Goal: Task Accomplishment & Management: Manage account settings

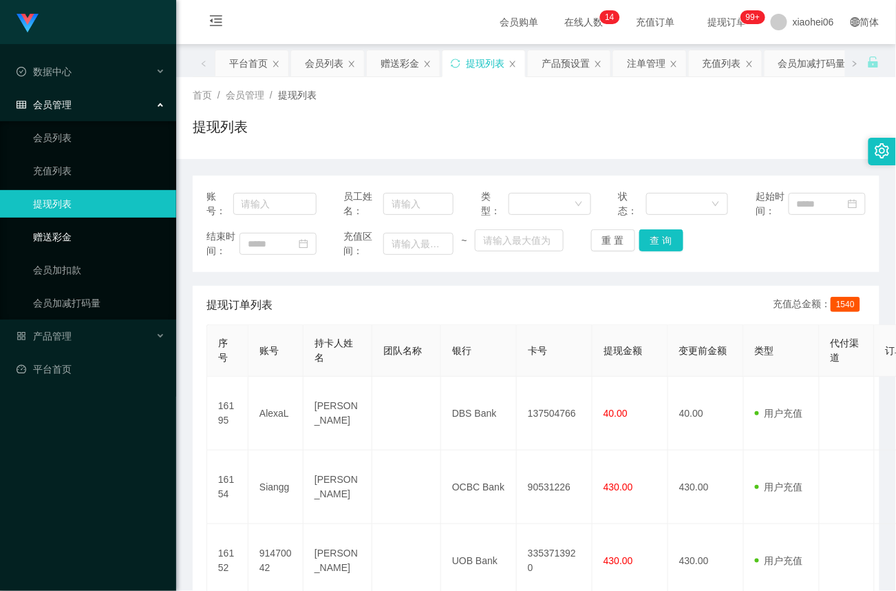
drag, startPoint x: 69, startPoint y: 229, endPoint x: 161, endPoint y: 231, distance: 92.3
click at [72, 229] on link "赠送彩金" at bounding box center [99, 237] width 132 height 28
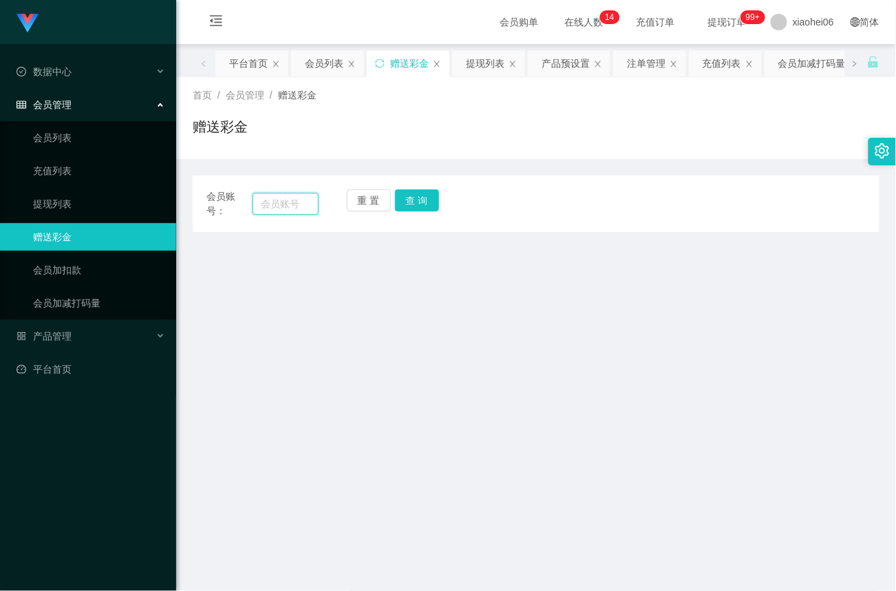
drag, startPoint x: 286, startPoint y: 207, endPoint x: 310, endPoint y: 207, distance: 23.4
click at [286, 207] on input "text" at bounding box center [286, 204] width 66 height 22
paste input "Siangg"
type input "Siangg"
drag, startPoint x: 425, startPoint y: 211, endPoint x: 412, endPoint y: 255, distance: 46.2
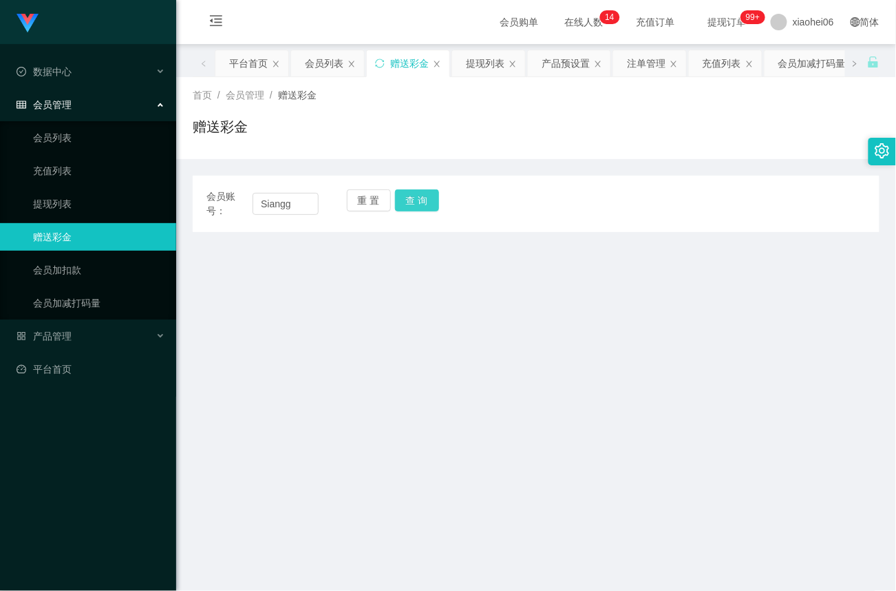
click at [425, 211] on button "查 询" at bounding box center [417, 200] width 44 height 22
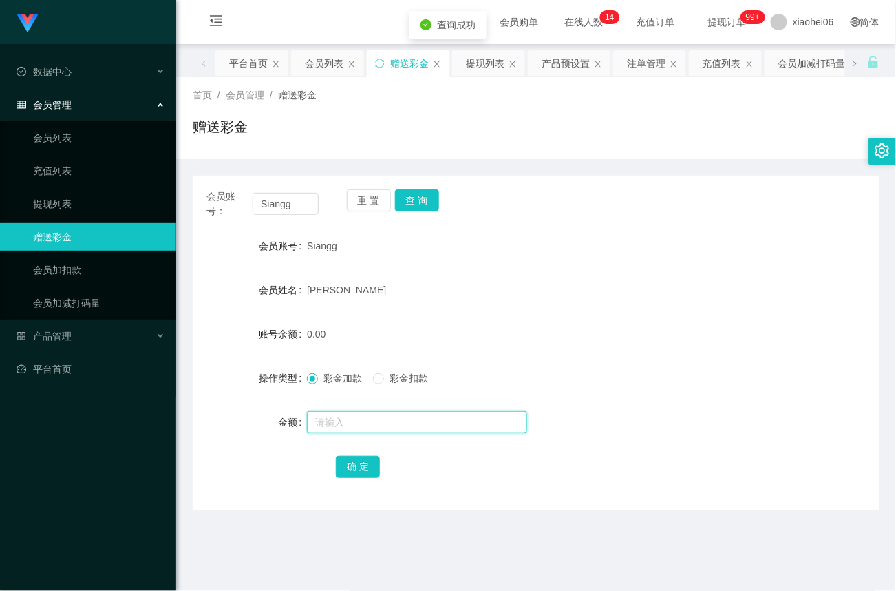
click at [341, 428] on input "text" at bounding box center [417, 422] width 220 height 22
type input "80"
click at [365, 472] on button "确 定" at bounding box center [358, 467] width 44 height 22
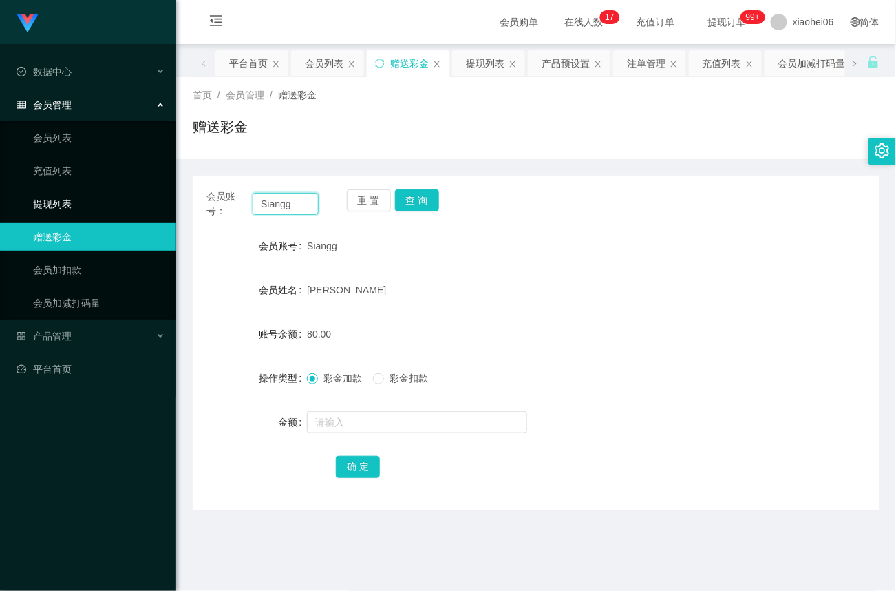
drag, startPoint x: 304, startPoint y: 205, endPoint x: 78, endPoint y: 202, distance: 225.8
click at [78, 202] on section "Jingdong工作台代理端 数据中心 会员管理 会员列表 充值列表 提现列表 赠送彩金 会员加扣款 会员加减打码量 产品管理 平台首页 保存配置 重置配置 …" at bounding box center [448, 417] width 896 height 835
paste input "91470042"
type input "91470042"
click at [416, 209] on button "查 询" at bounding box center [417, 200] width 44 height 22
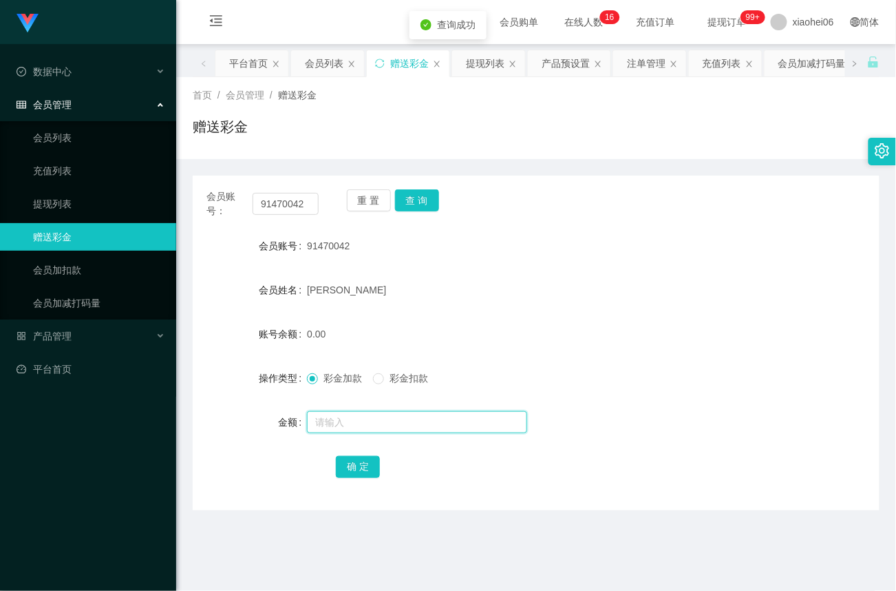
click at [344, 419] on input "text" at bounding box center [417, 422] width 220 height 22
type input "1"
type input "80"
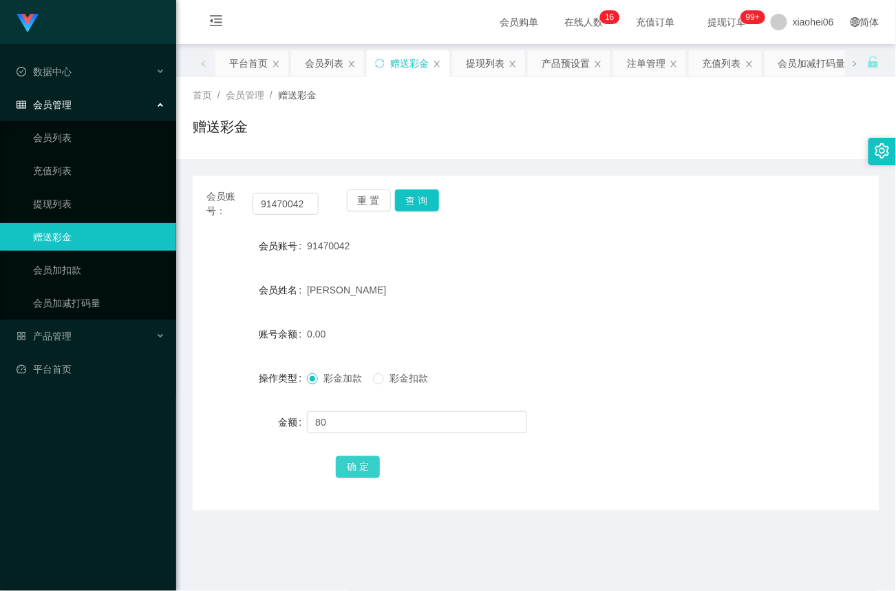
click at [352, 467] on button "确 定" at bounding box center [358, 467] width 44 height 22
drag, startPoint x: 65, startPoint y: 199, endPoint x: 128, endPoint y: 201, distance: 63.4
click at [65, 200] on link "提现列表" at bounding box center [99, 204] width 132 height 28
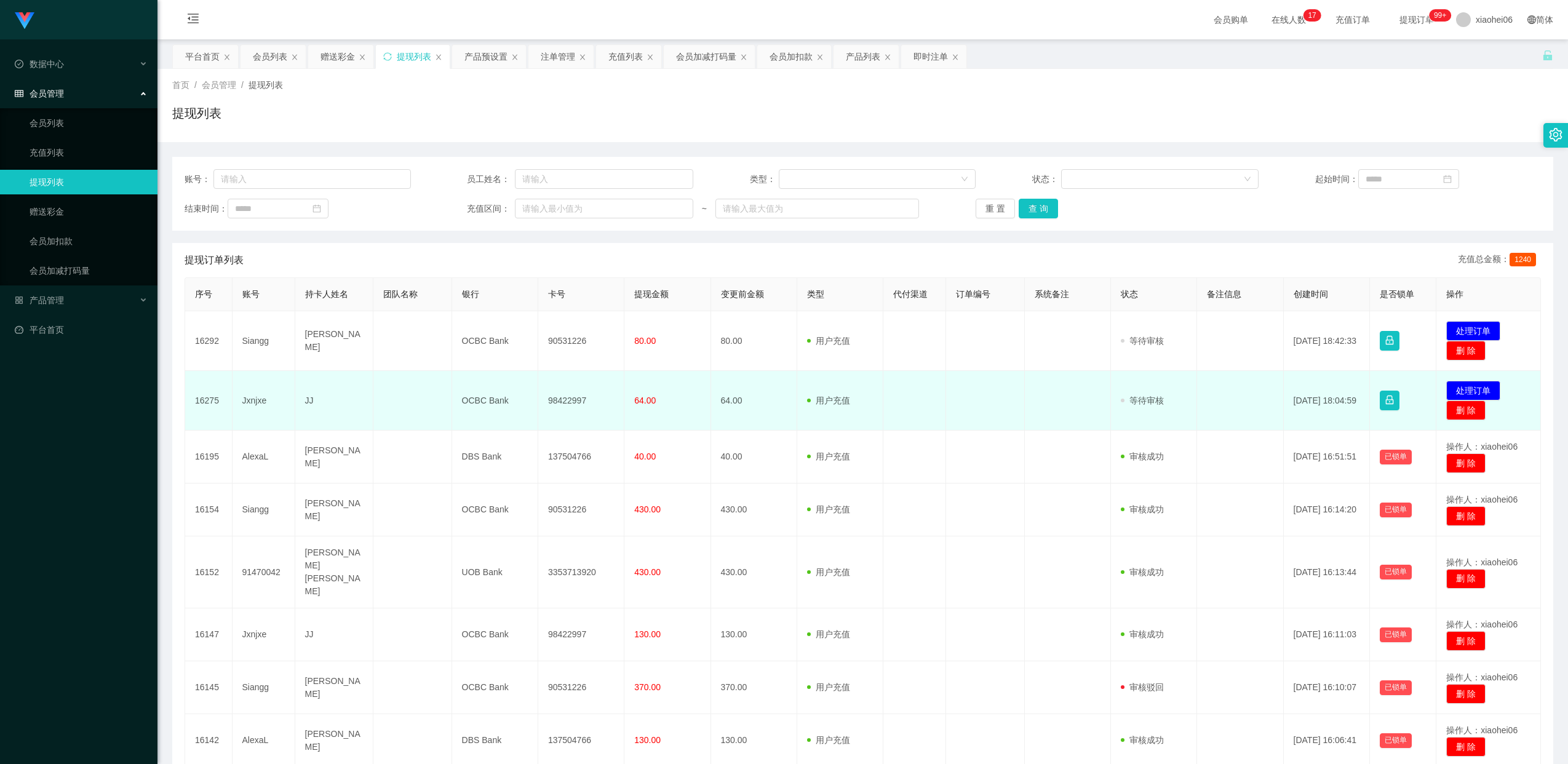
click at [579, 397] on td "98422997" at bounding box center [581, 400] width 86 height 60
click at [579, 398] on td "98422997" at bounding box center [581, 400] width 86 height 60
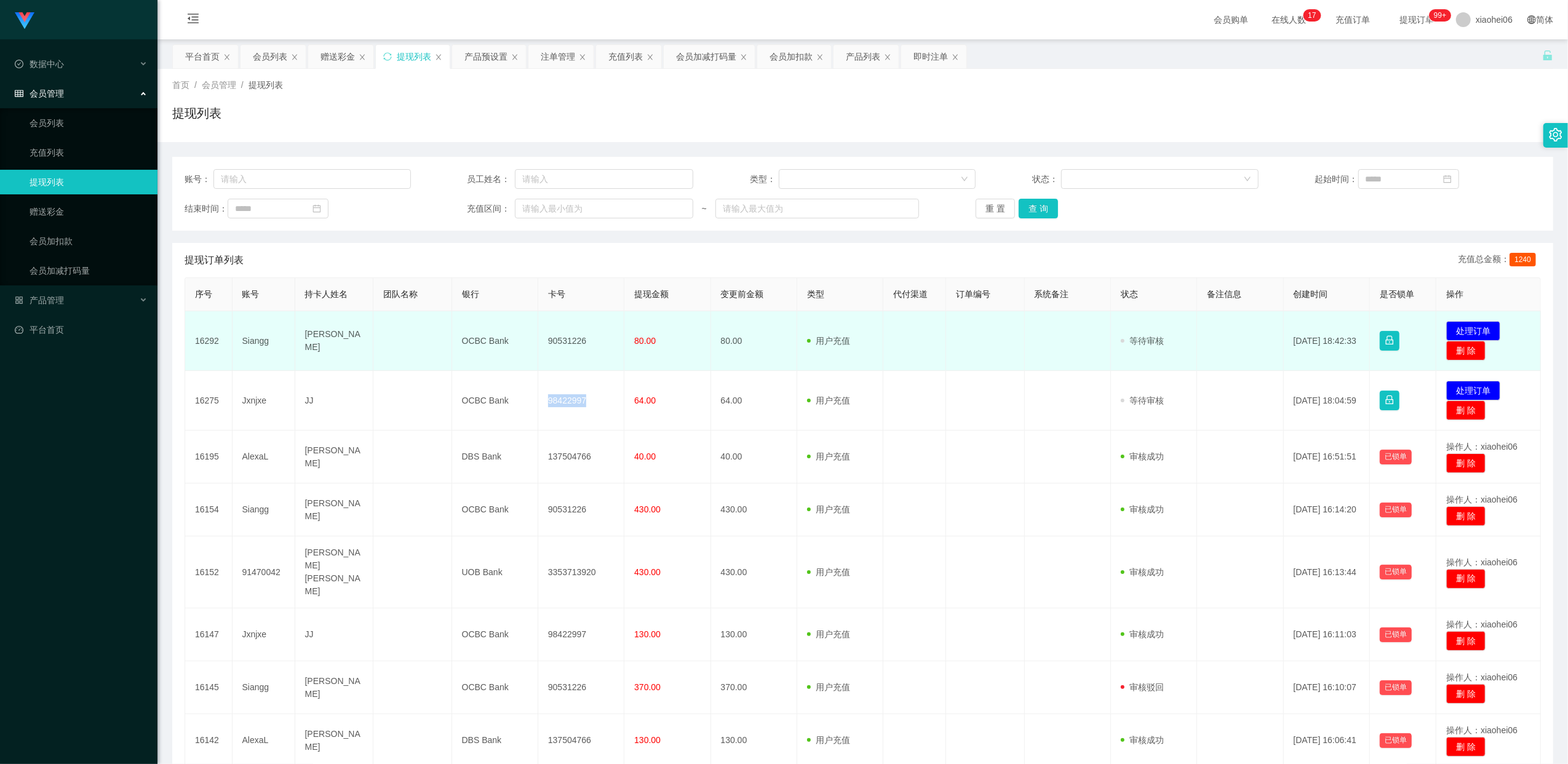
copy td "98422997"
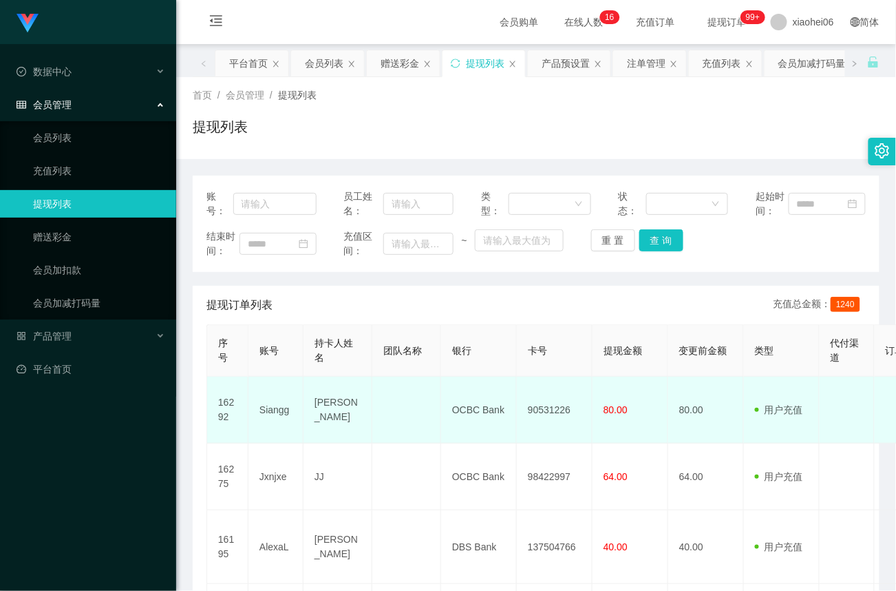
click at [518, 419] on td "90531226" at bounding box center [555, 410] width 76 height 67
click at [541, 408] on td "90531226" at bounding box center [555, 410] width 76 height 67
copy td "90531226"
click at [505, 425] on td "OCBC Bank" at bounding box center [479, 410] width 76 height 67
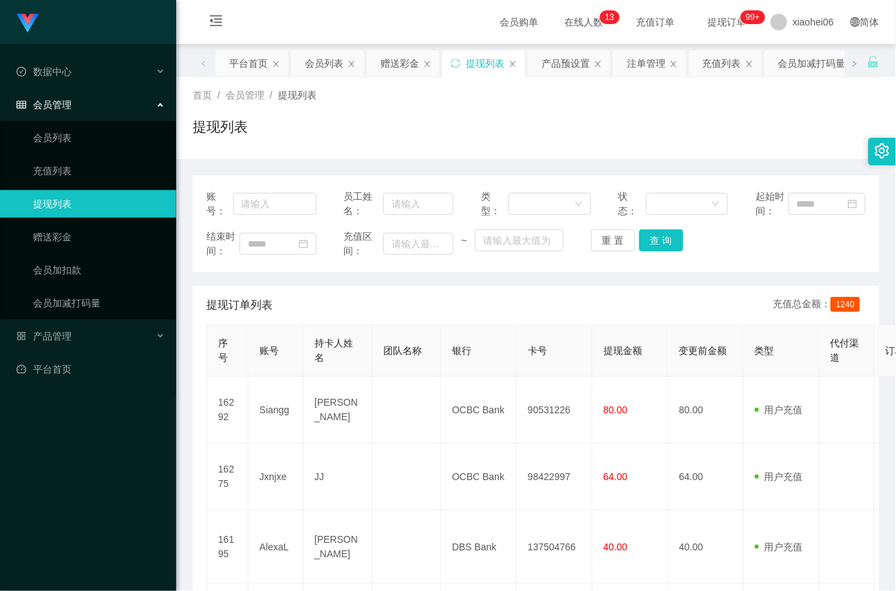
drag, startPoint x: 548, startPoint y: 153, endPoint x: 549, endPoint y: 130, distance: 22.8
click at [548, 149] on div "首页 / 会员管理 / 提现列表 / 提现列表" at bounding box center [536, 118] width 720 height 82
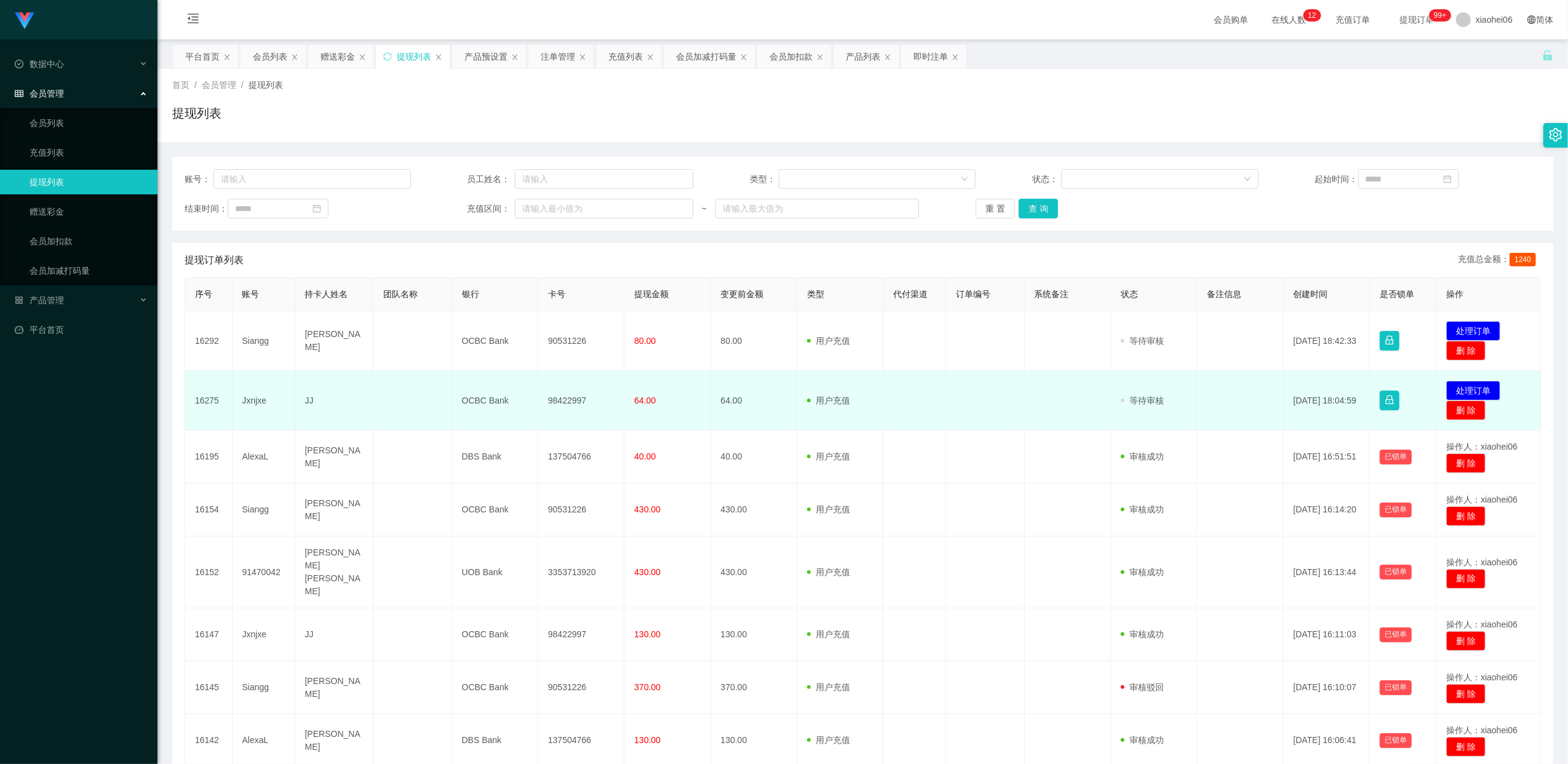
click at [567, 399] on td "98422997" at bounding box center [581, 400] width 86 height 60
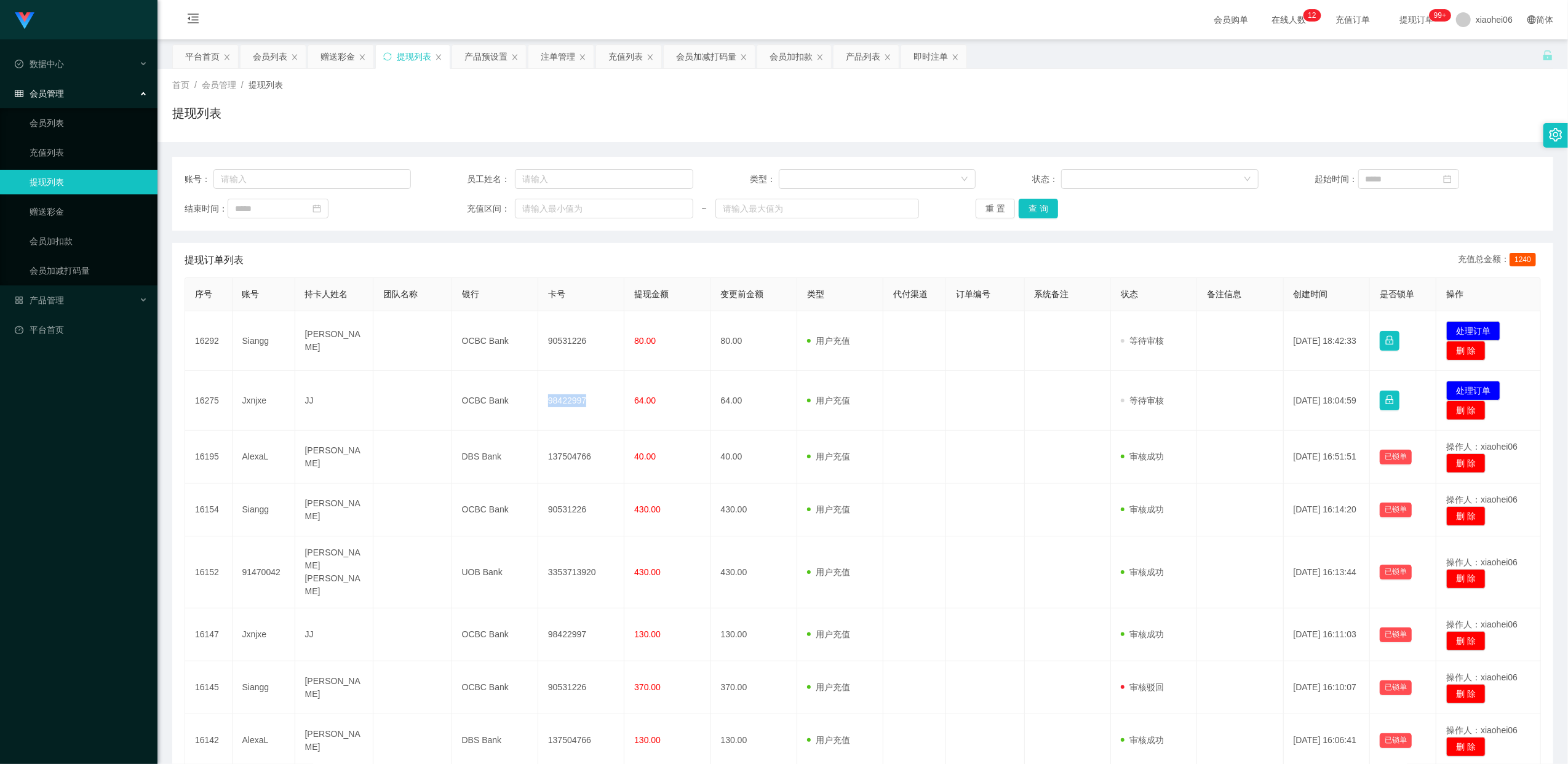
copy td "98422997"
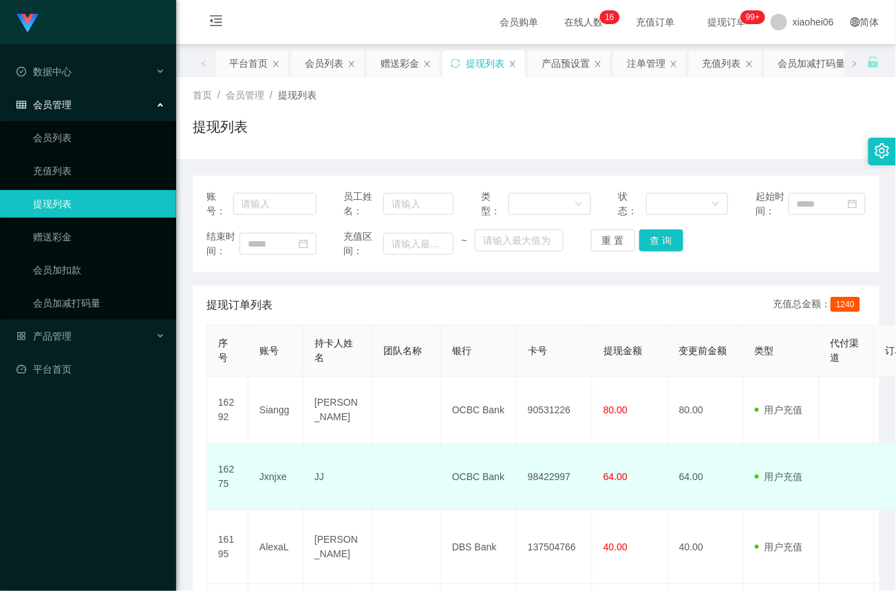
click at [593, 477] on td "64.00" at bounding box center [631, 476] width 76 height 67
click at [558, 478] on td "98422997" at bounding box center [555, 476] width 76 height 67
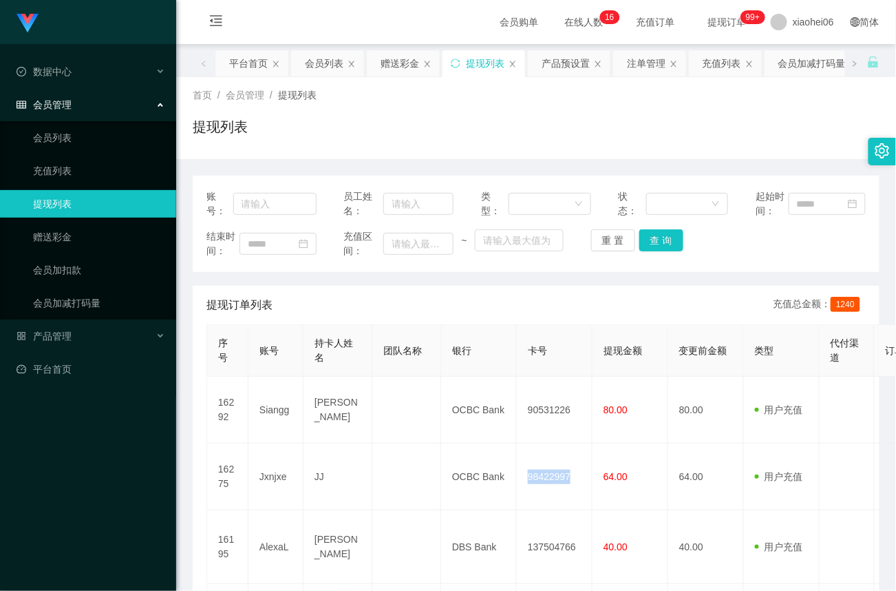
copy td "98422997"
click at [568, 313] on div "提现订单列表 充值总金额： 1240" at bounding box center [536, 305] width 659 height 39
click at [73, 237] on link "赠送彩金" at bounding box center [99, 237] width 132 height 28
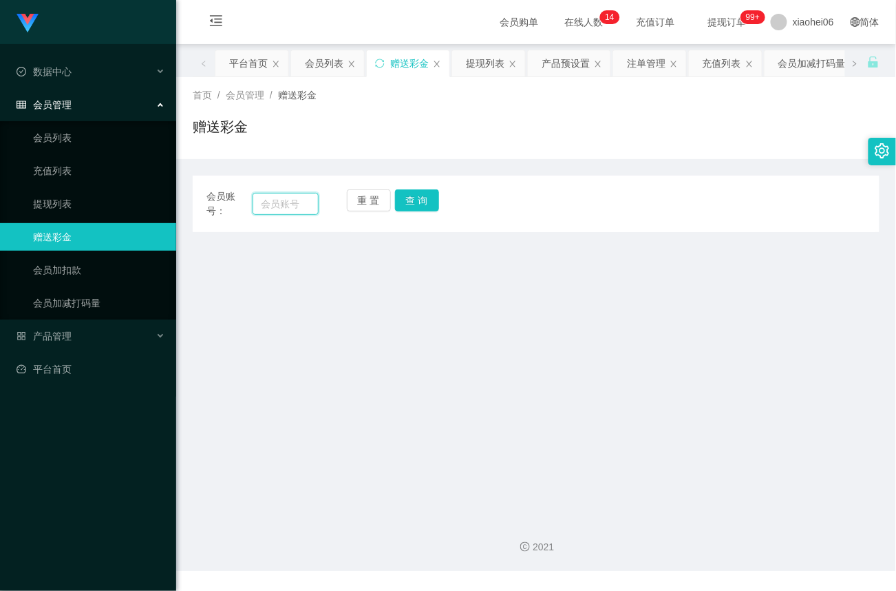
click at [303, 207] on input "text" at bounding box center [286, 204] width 66 height 22
paste input "AlexaL"
type input "AlexaL"
drag, startPoint x: 414, startPoint y: 200, endPoint x: 419, endPoint y: 222, distance: 22.5
click at [414, 200] on button "查 询" at bounding box center [417, 200] width 44 height 22
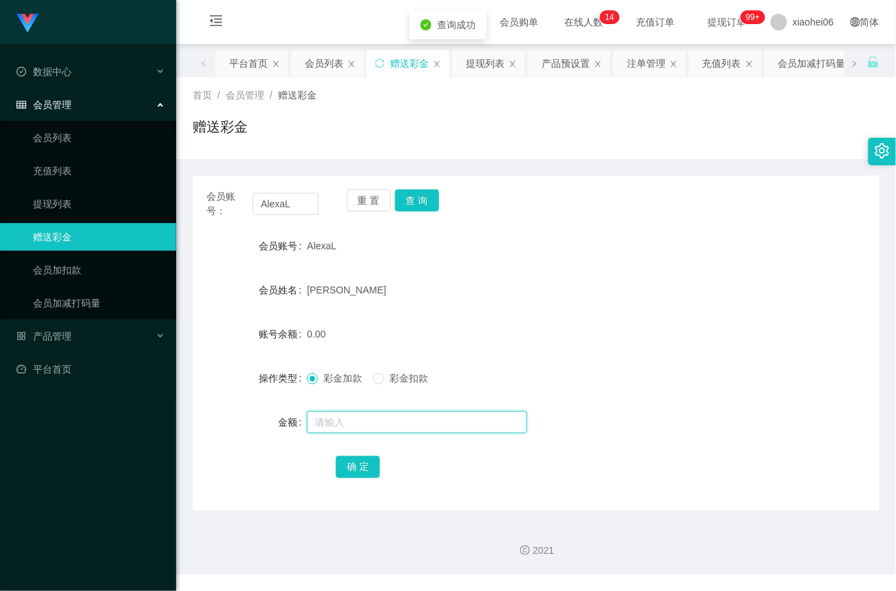
click at [364, 430] on input "text" at bounding box center [417, 422] width 220 height 22
type input "40"
click at [361, 474] on button "确 定" at bounding box center [358, 467] width 44 height 22
drag, startPoint x: 58, startPoint y: 204, endPoint x: 88, endPoint y: 196, distance: 31.2
click at [58, 204] on link "提现列表" at bounding box center [99, 204] width 132 height 28
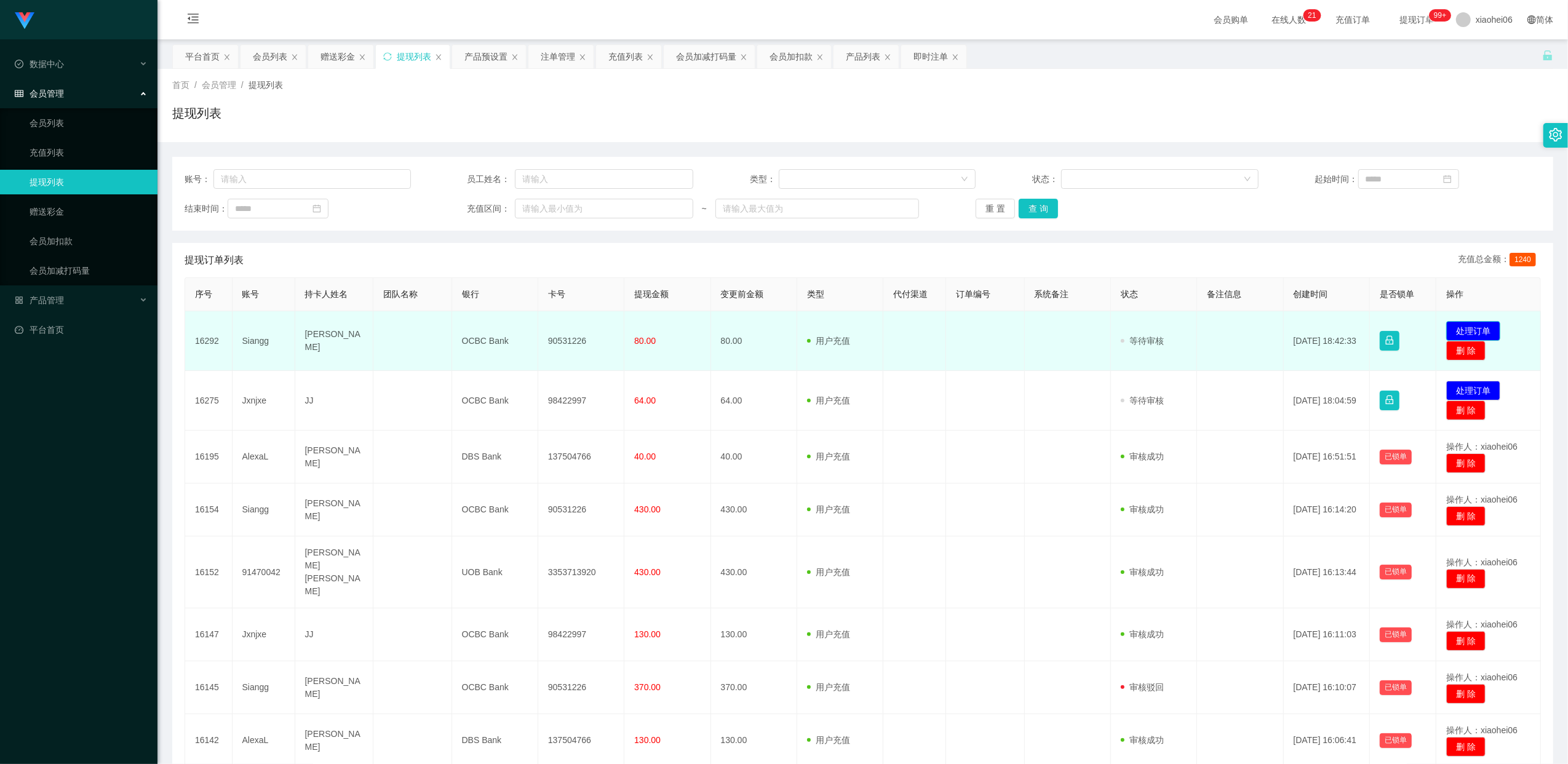
click at [1482, 326] on button "处理订单" at bounding box center [1472, 331] width 55 height 20
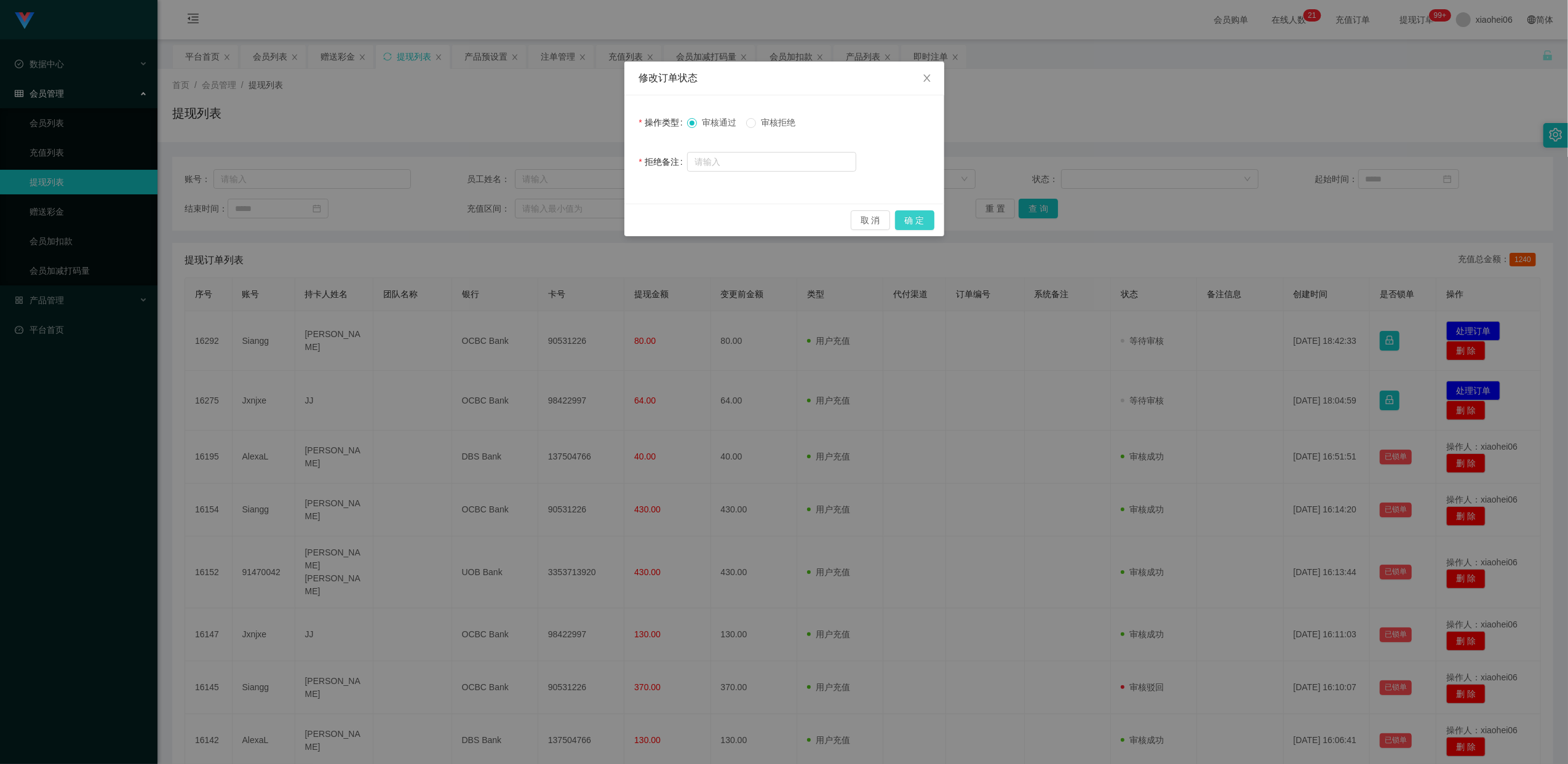
drag, startPoint x: 918, startPoint y: 220, endPoint x: 955, endPoint y: 222, distance: 37.1
click at [918, 220] on button "确 定" at bounding box center [915, 220] width 39 height 20
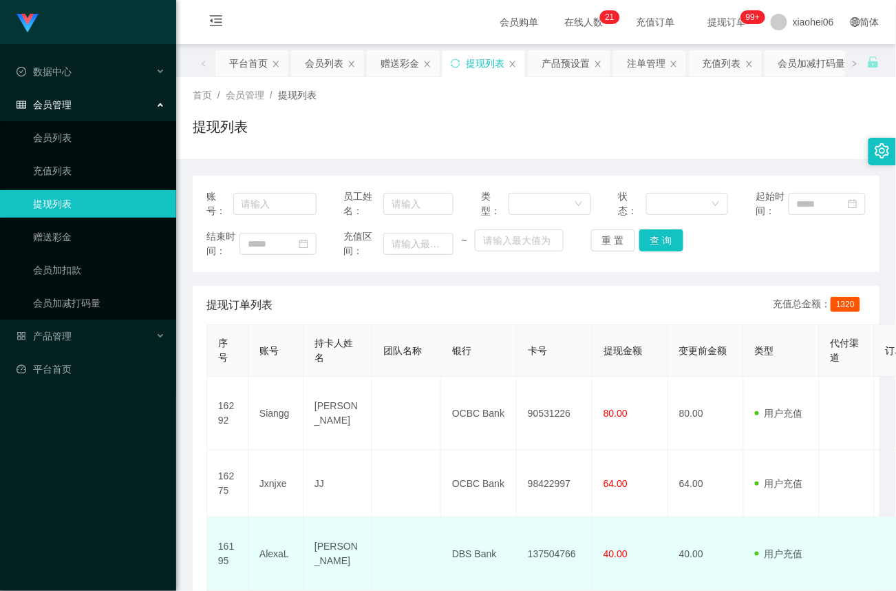
click at [505, 520] on td "DBS Bank" at bounding box center [479, 554] width 76 height 74
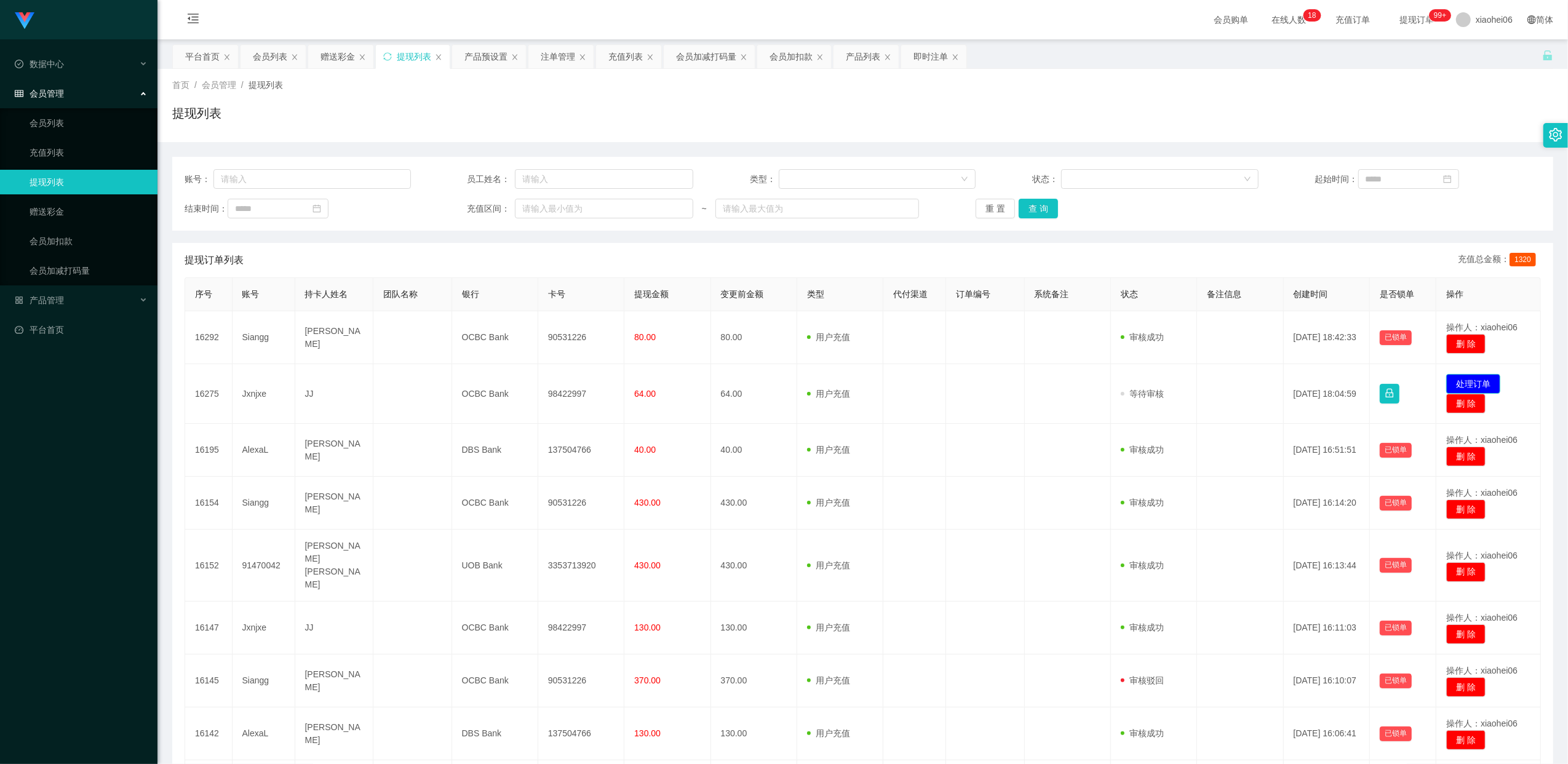
click at [1476, 384] on button "处理订单" at bounding box center [1472, 384] width 55 height 20
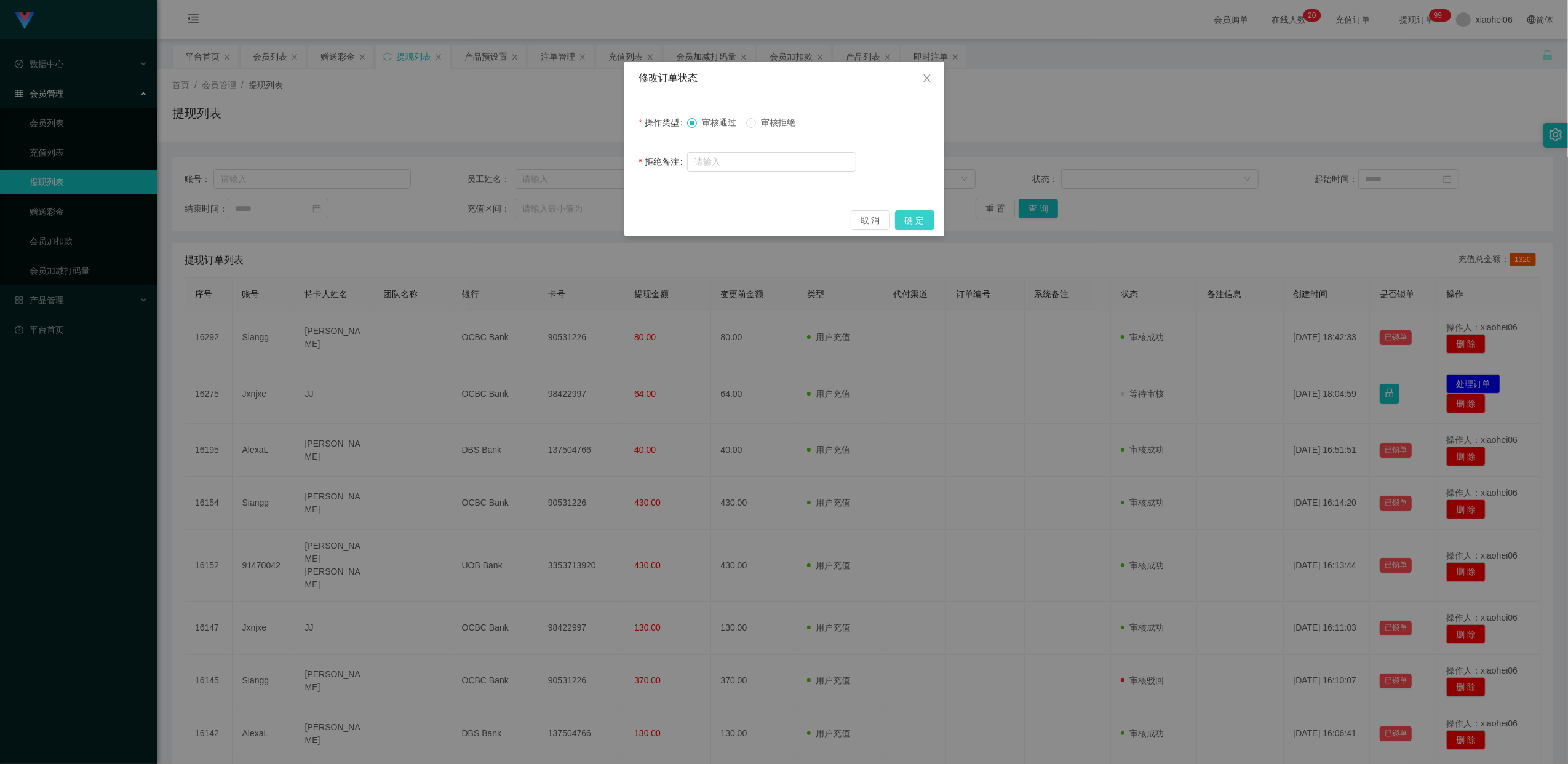
drag, startPoint x: 927, startPoint y: 222, endPoint x: 977, endPoint y: 230, distance: 50.6
click at [927, 222] on button "确 定" at bounding box center [915, 220] width 39 height 20
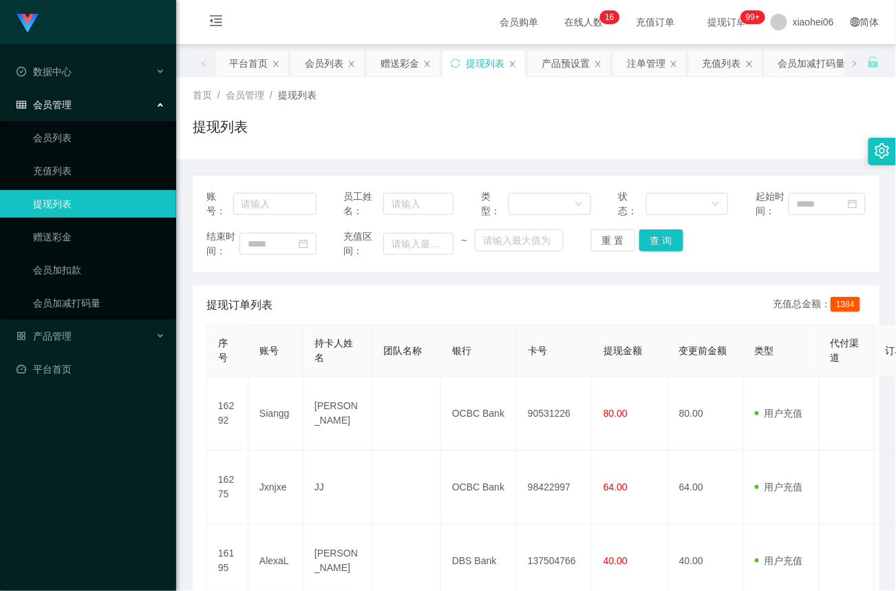
click at [61, 204] on link "提现列表" at bounding box center [99, 204] width 132 height 28
